Goal: Find specific page/section

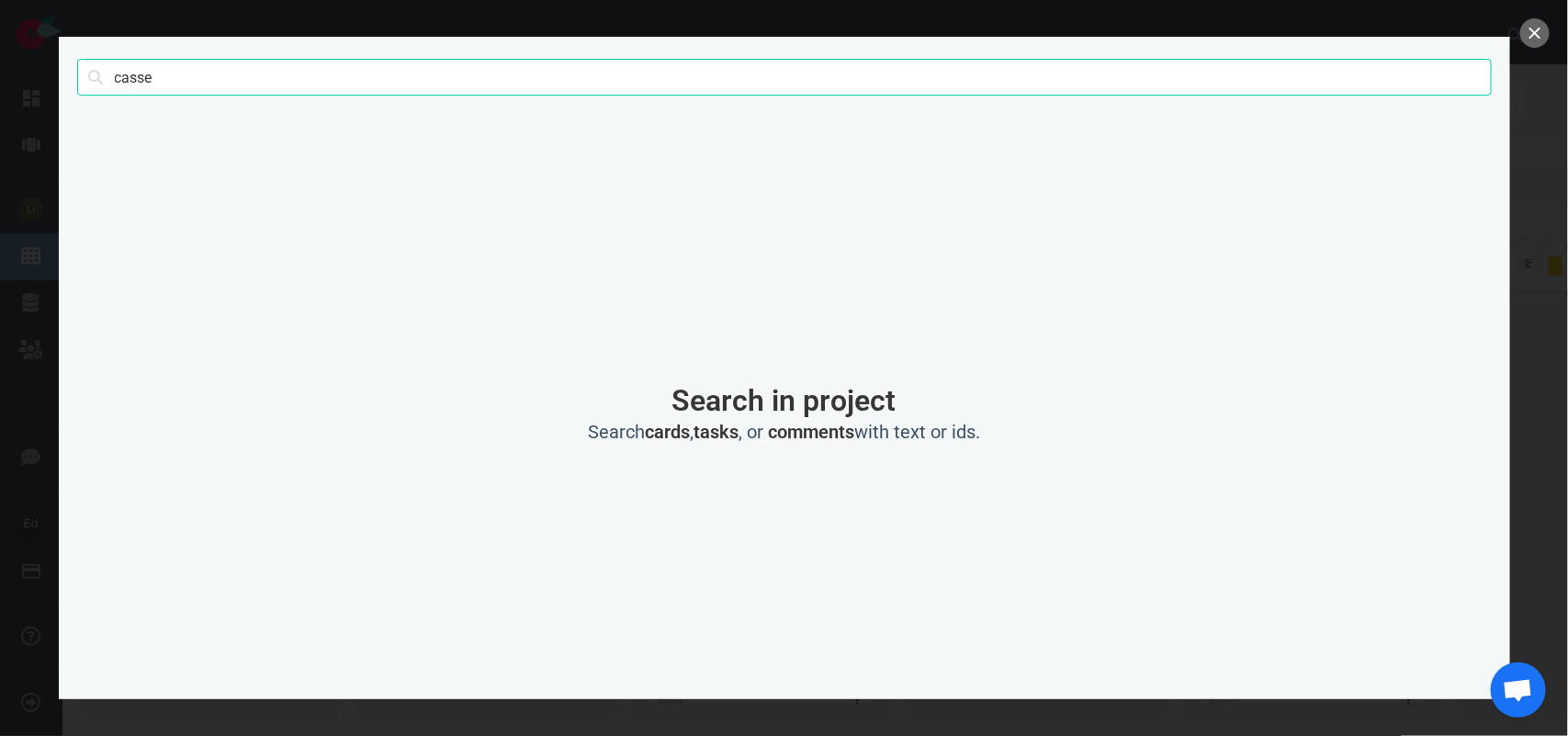
scroll to position [138, 0]
click at [128, 75] on input "casse" at bounding box center [784, 77] width 1414 height 37
type input "[PERSON_NAME]"
click button "Search" at bounding box center [0, 0] width 0 height 0
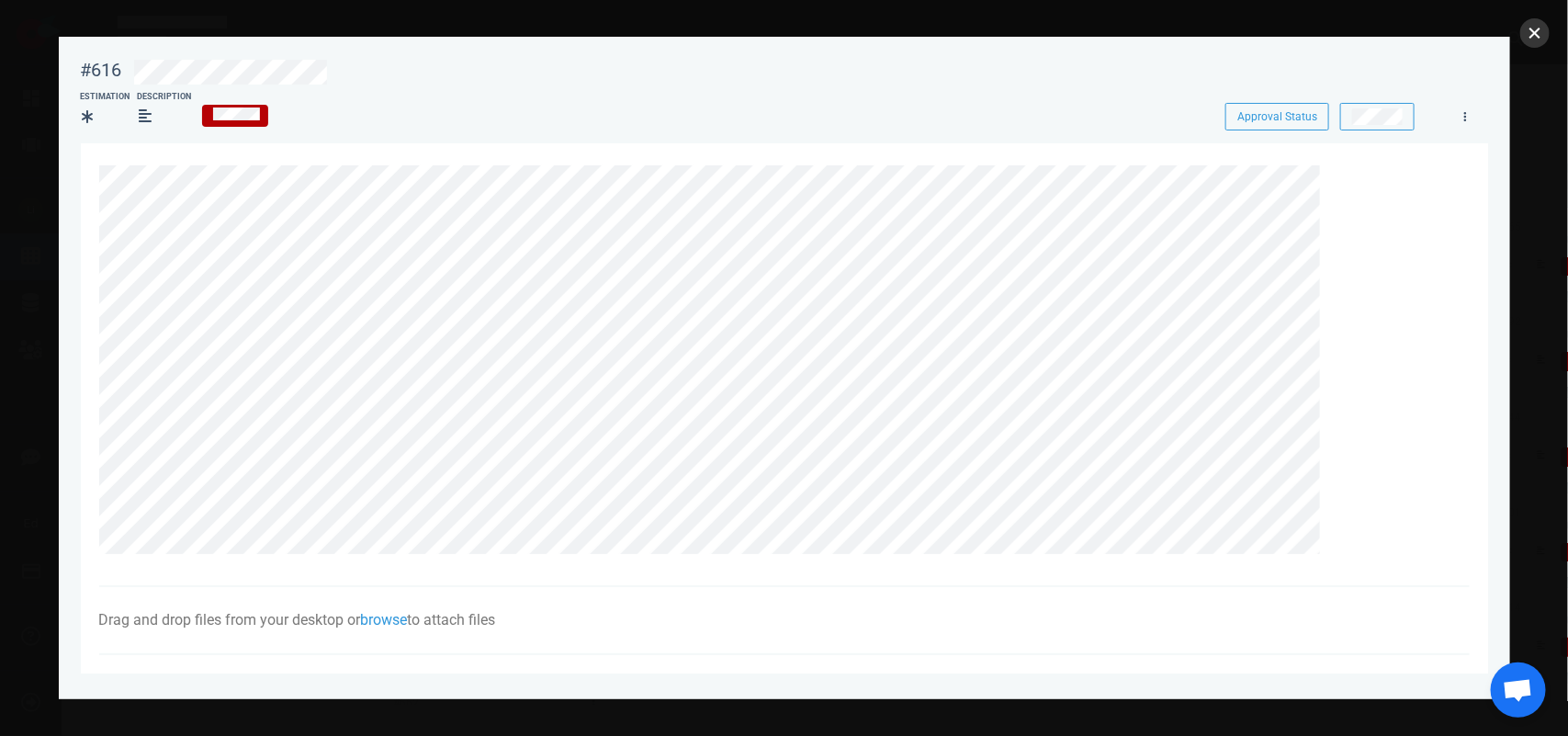
click at [1530, 35] on button "close" at bounding box center [1534, 33] width 29 height 29
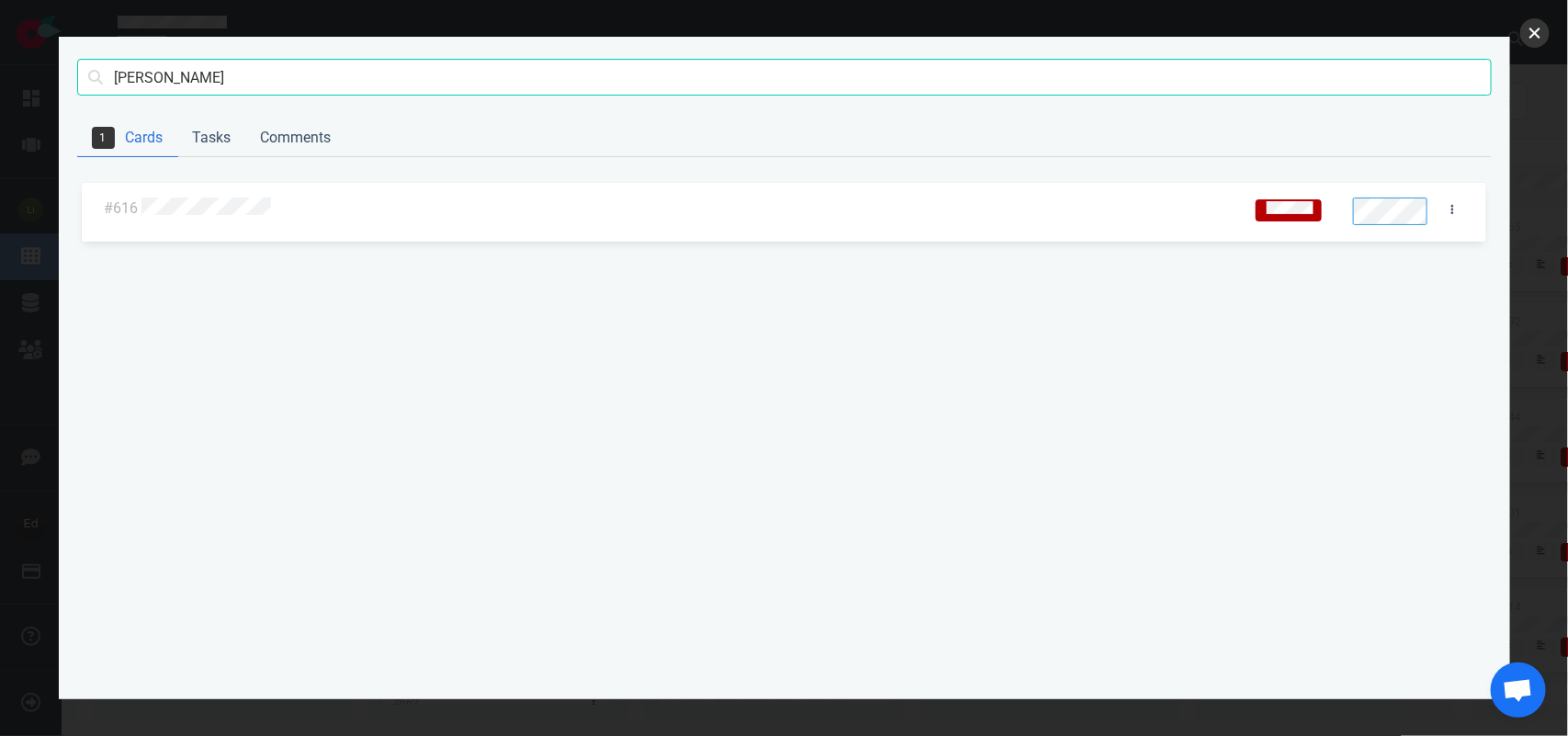
click at [1534, 30] on button "close" at bounding box center [1534, 33] width 29 height 29
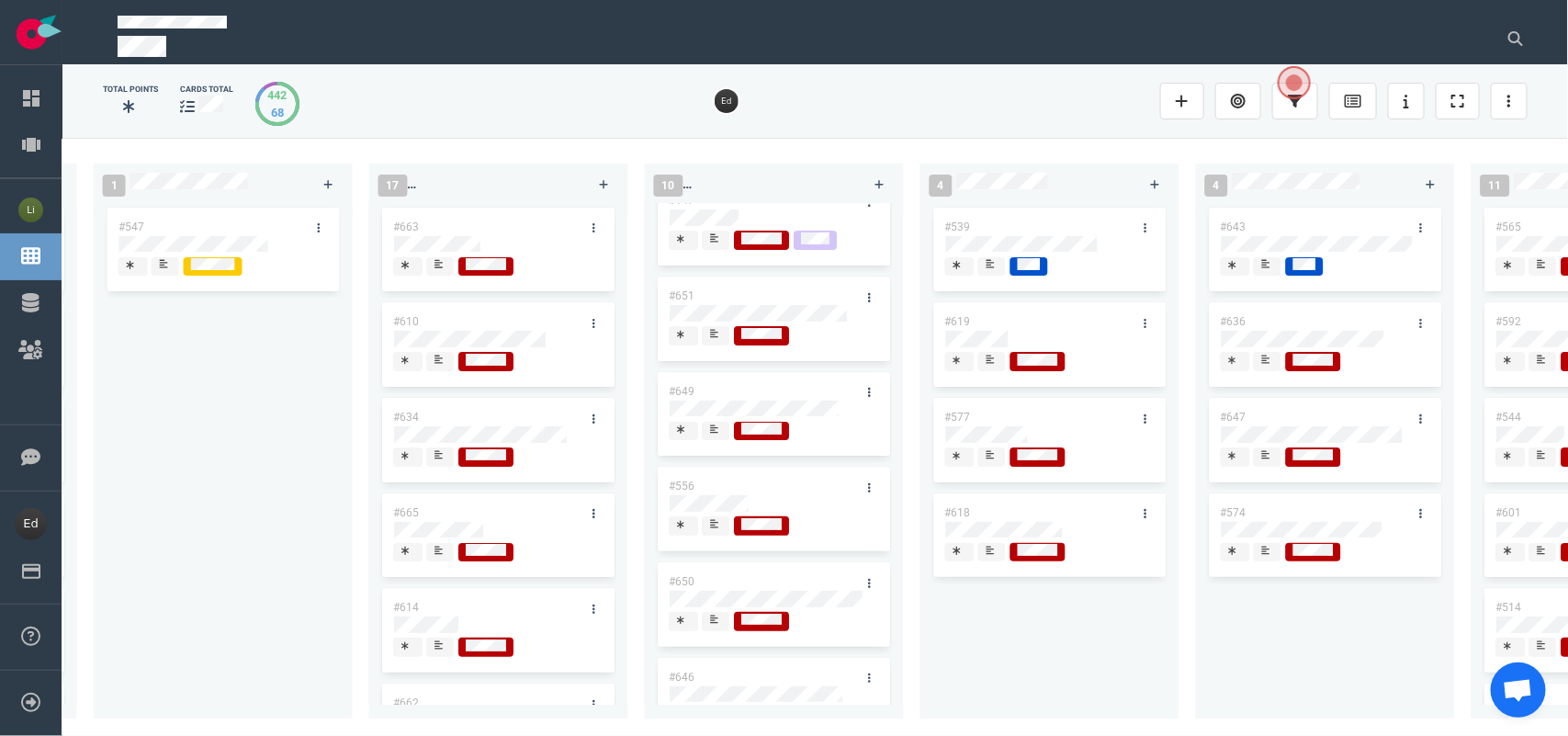
drag, startPoint x: 1474, startPoint y: 29, endPoint x: 1486, endPoint y: 28, distance: 12.0
click at [1478, 28] on div at bounding box center [794, 38] width 1375 height 68
click at [1486, 28] on div at bounding box center [1509, 38] width 57 height 59
click at [1498, 38] on button at bounding box center [1515, 38] width 46 height 37
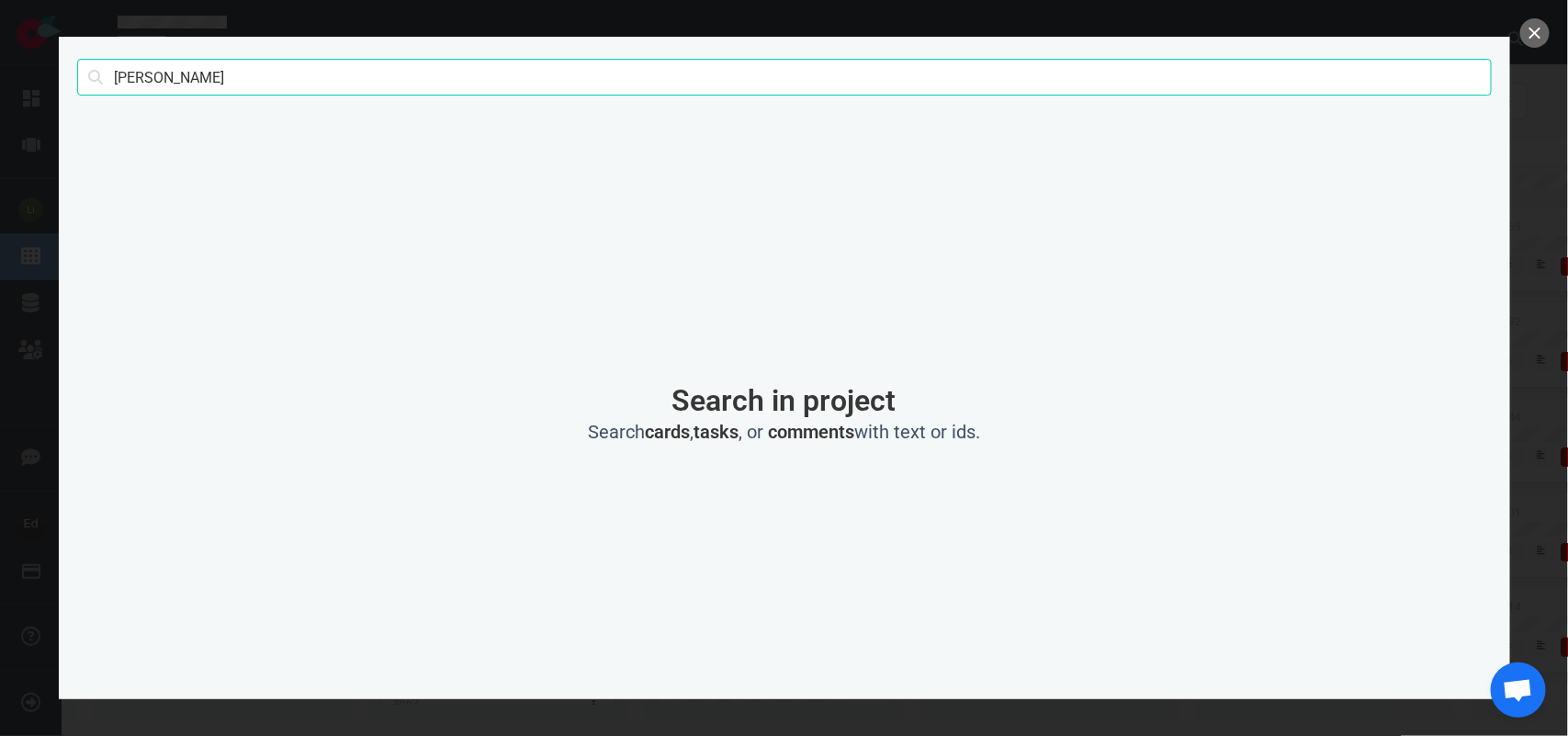
click at [135, 85] on input "[PERSON_NAME]" at bounding box center [784, 77] width 1414 height 37
click at [135, 84] on input "[PERSON_NAME]" at bounding box center [784, 77] width 1414 height 37
type input "[PERSON_NAME]"
click button "Search" at bounding box center [0, 0] width 0 height 0
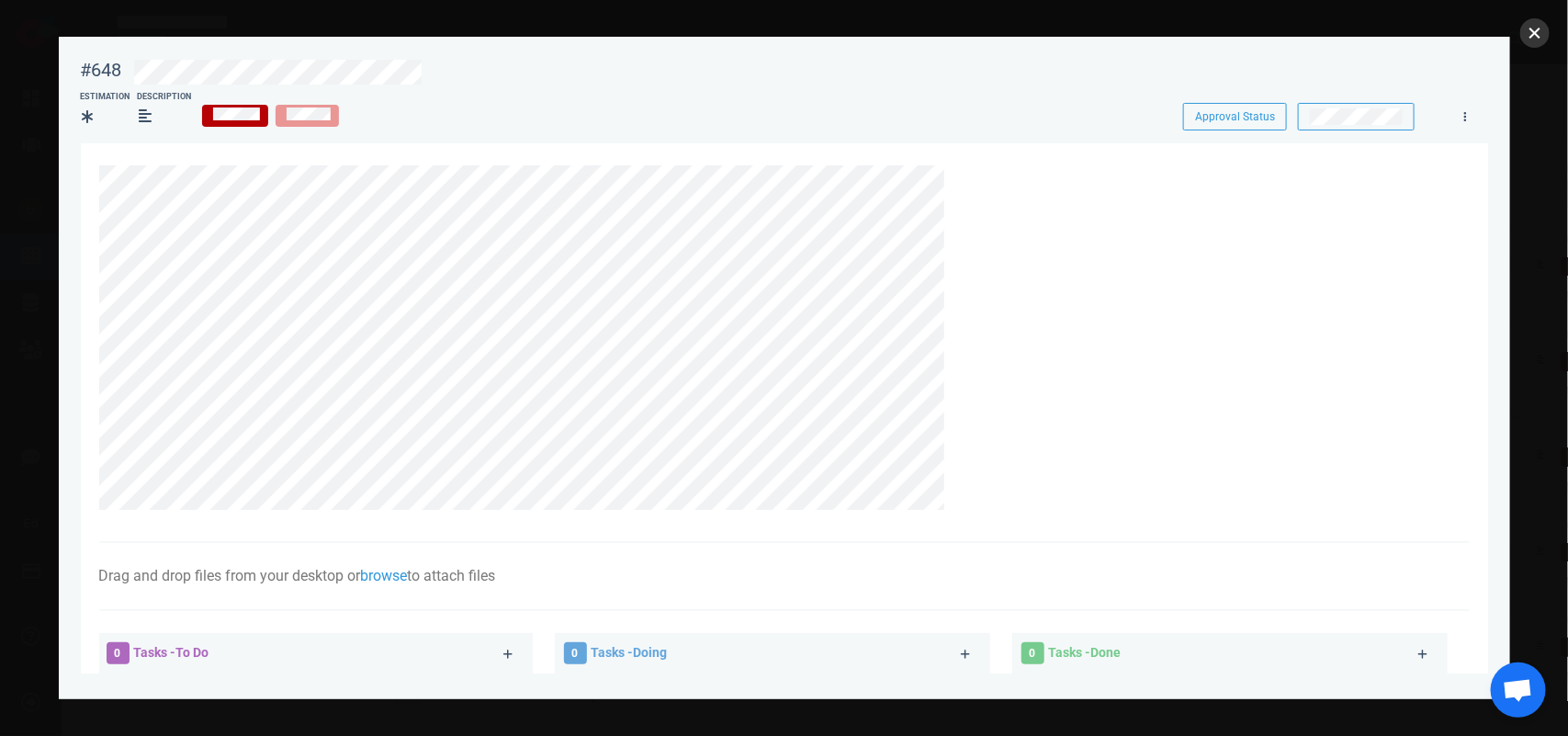
click at [1534, 25] on button "close" at bounding box center [1534, 33] width 29 height 29
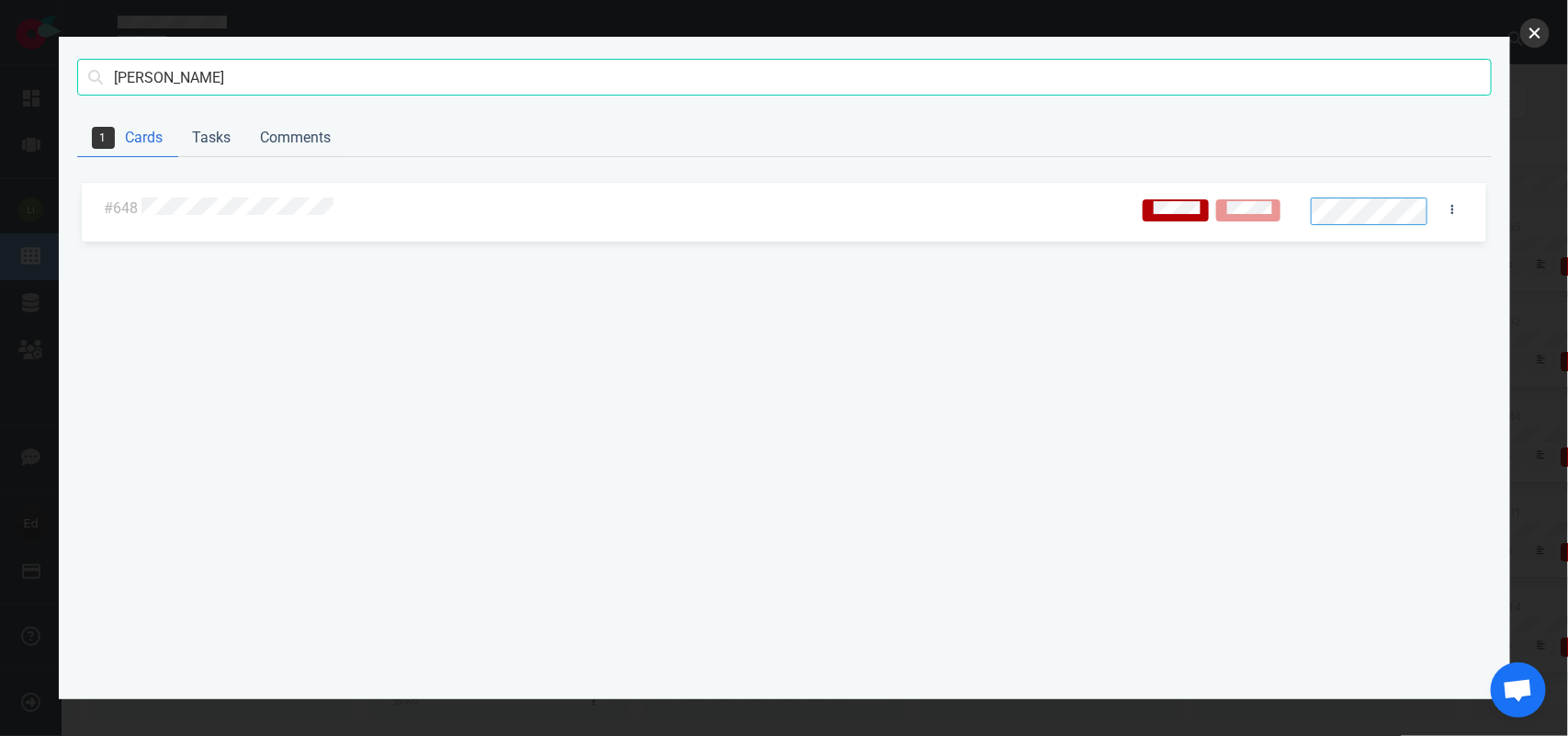
click at [1522, 37] on button "close" at bounding box center [1534, 33] width 29 height 29
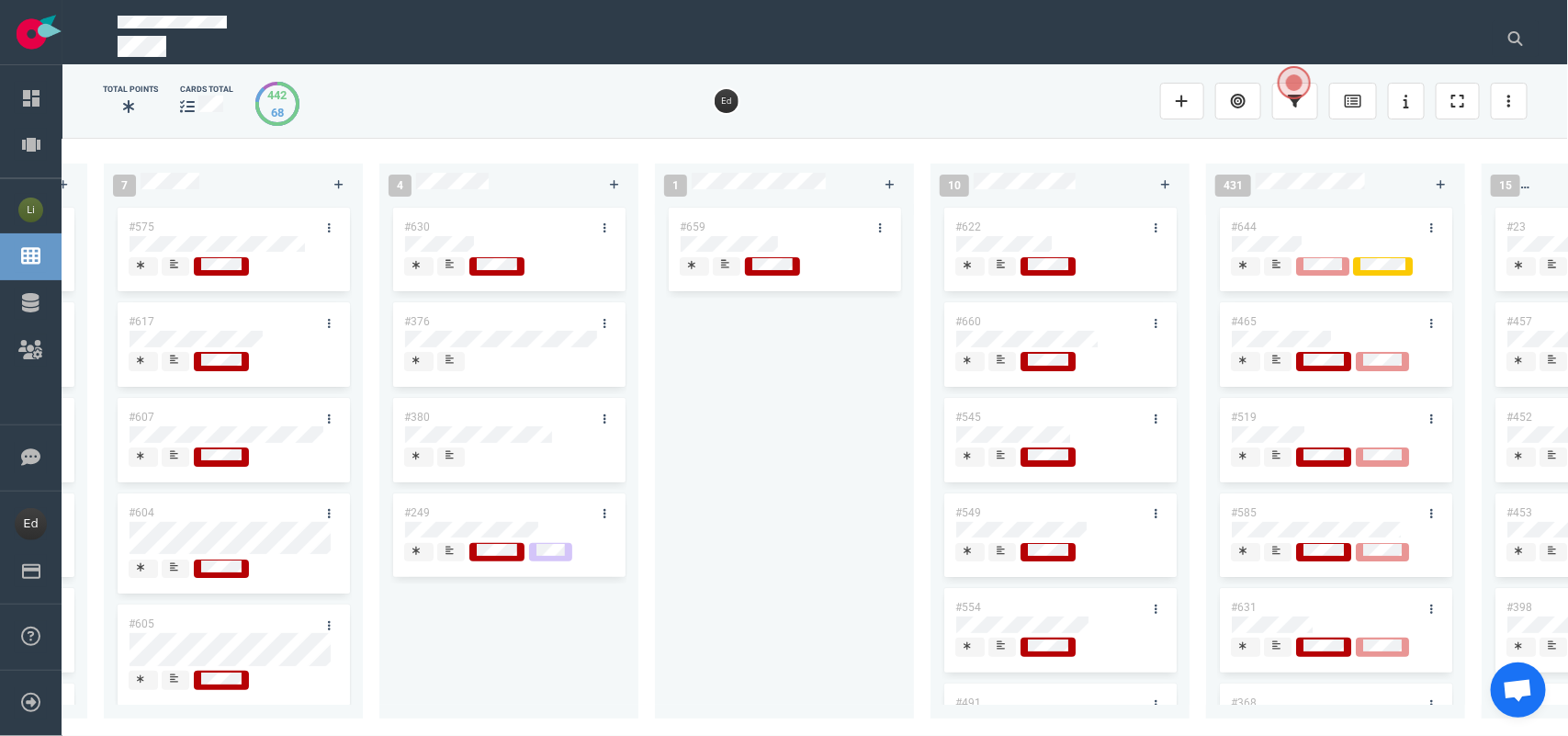
scroll to position [0, 3011]
click at [1001, 363] on icon at bounding box center [997, 360] width 8 height 9
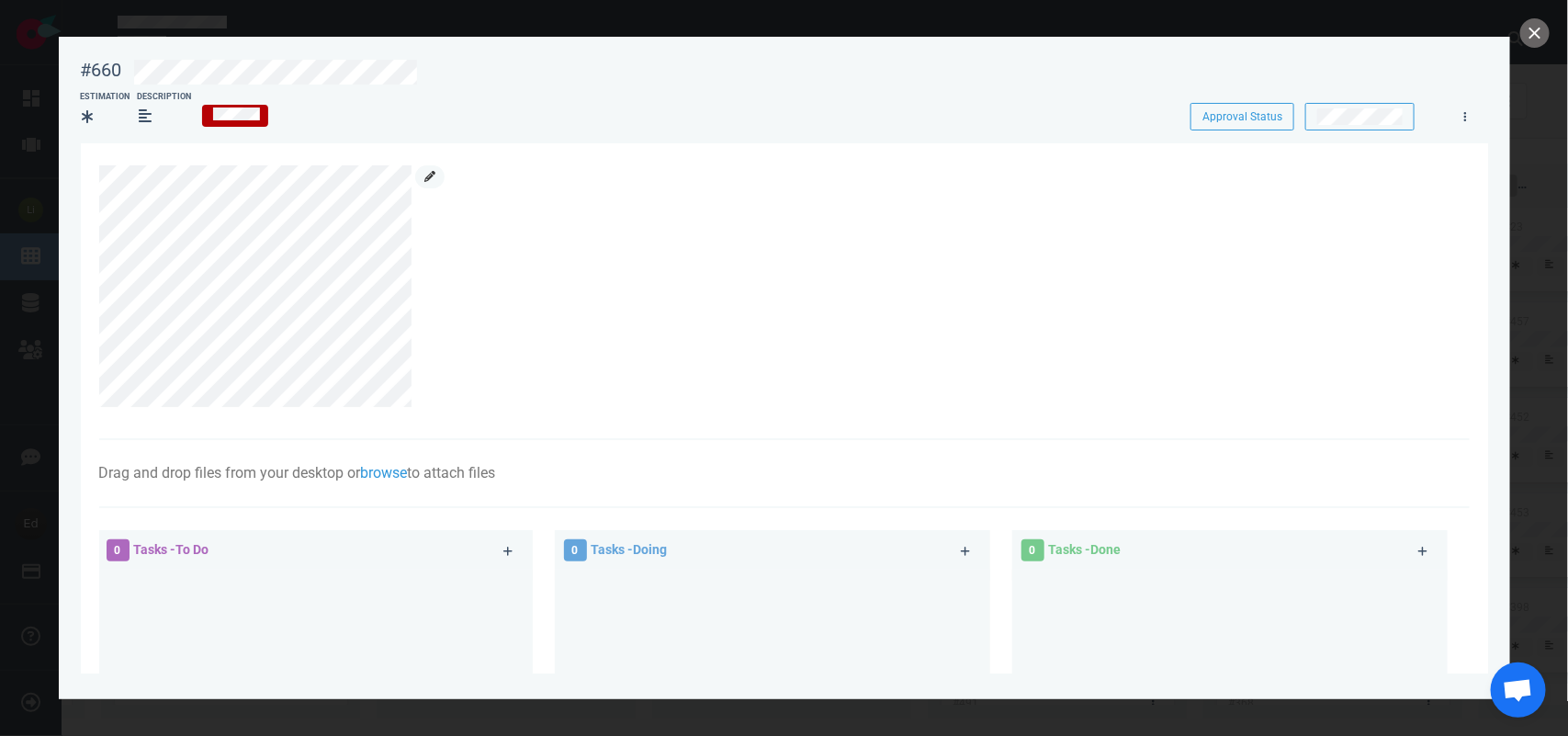
click at [422, 172] on link at bounding box center [429, 177] width 29 height 23
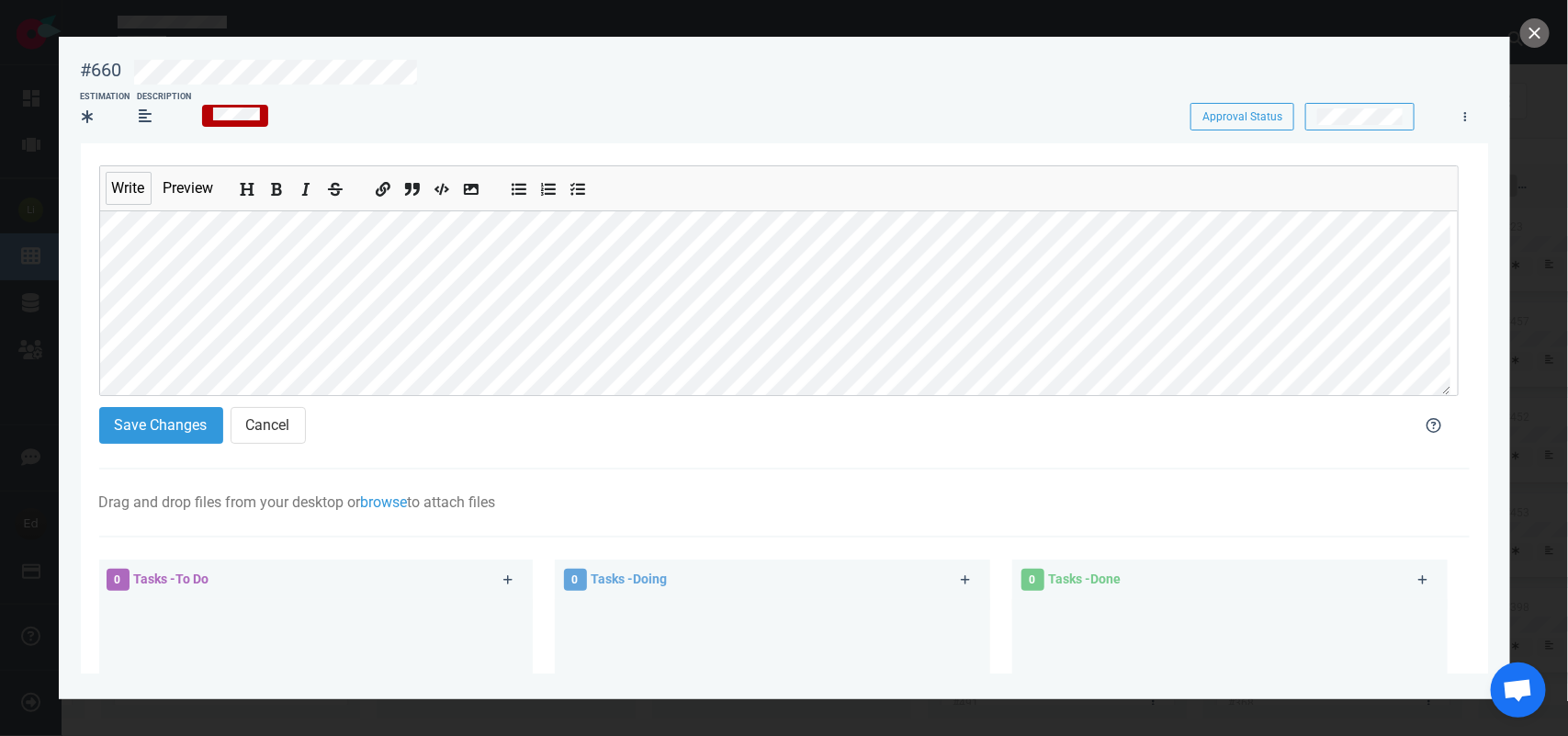
scroll to position [76, 0]
click at [1530, 35] on button "close" at bounding box center [1534, 33] width 29 height 29
